Goal: Find specific page/section: Find specific page/section

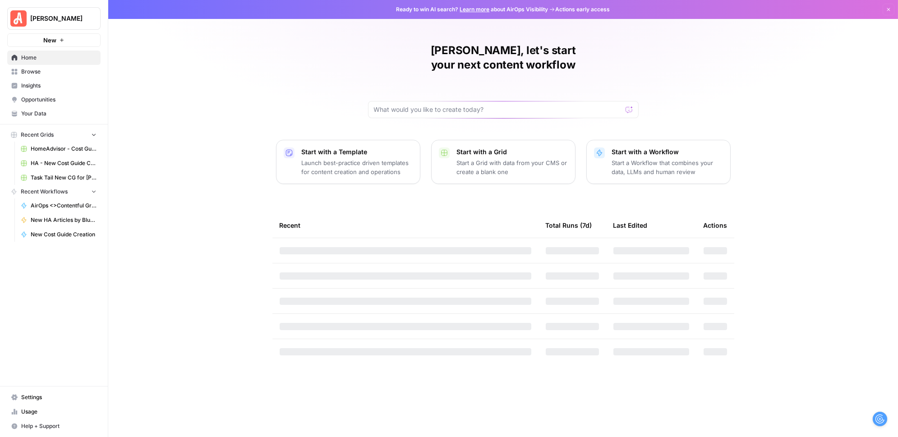
click at [48, 150] on span "HomeAdvisor - Cost Guide Updates" at bounding box center [64, 149] width 66 height 8
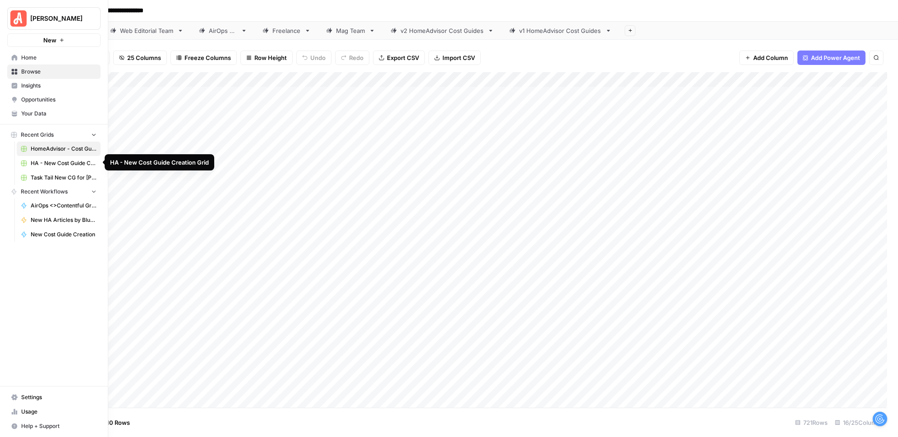
click at [43, 175] on span "Task Tail New CG for [PERSON_NAME] Grid" at bounding box center [64, 178] width 66 height 8
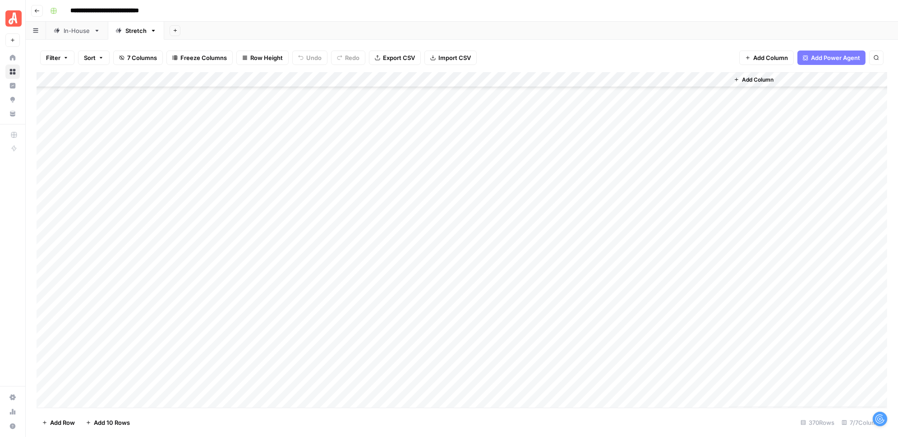
scroll to position [3835, 0]
